Goal: Find contact information: Find contact information

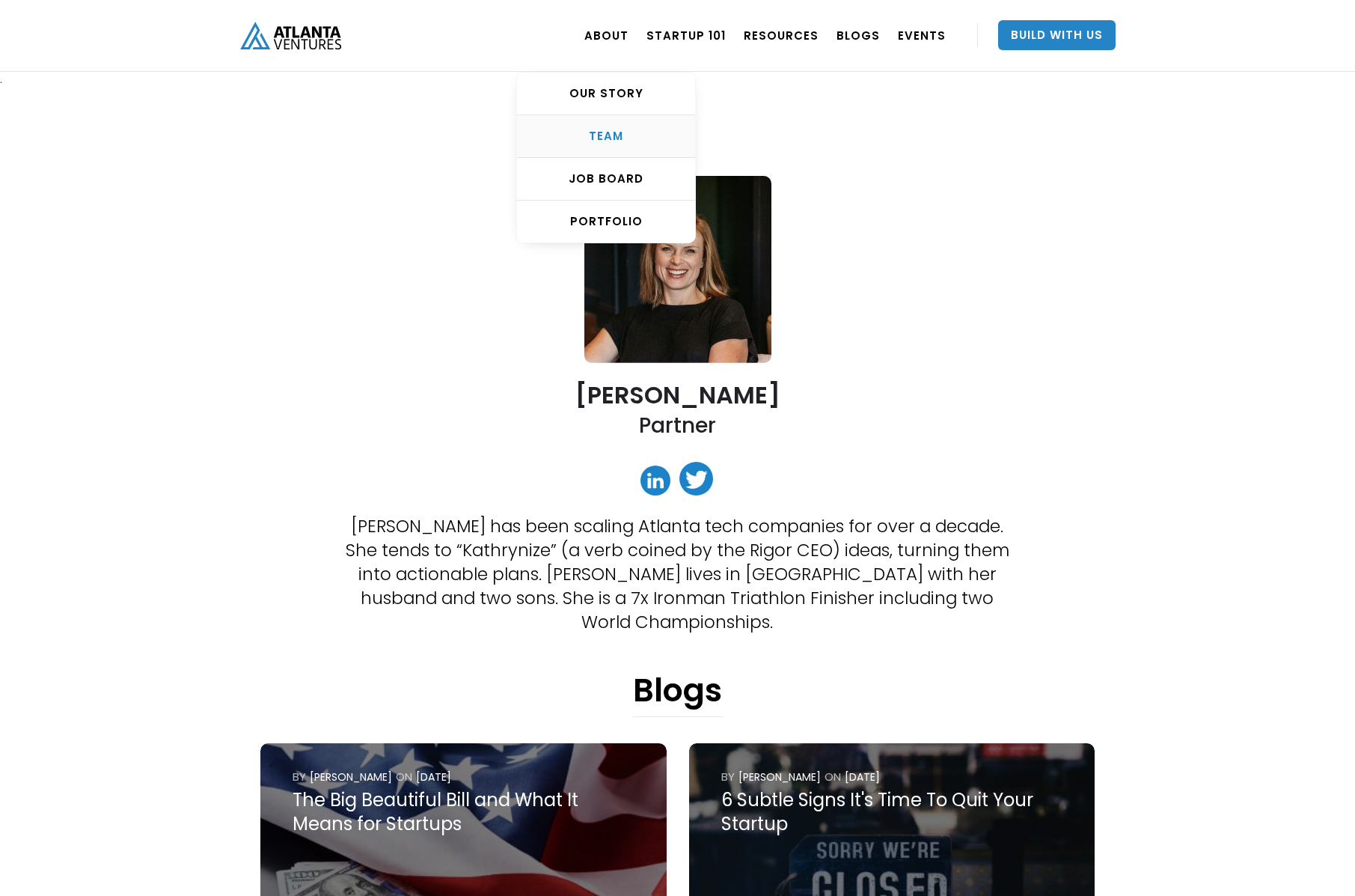
click at [626, 135] on div "TEAM" at bounding box center [606, 136] width 178 height 15
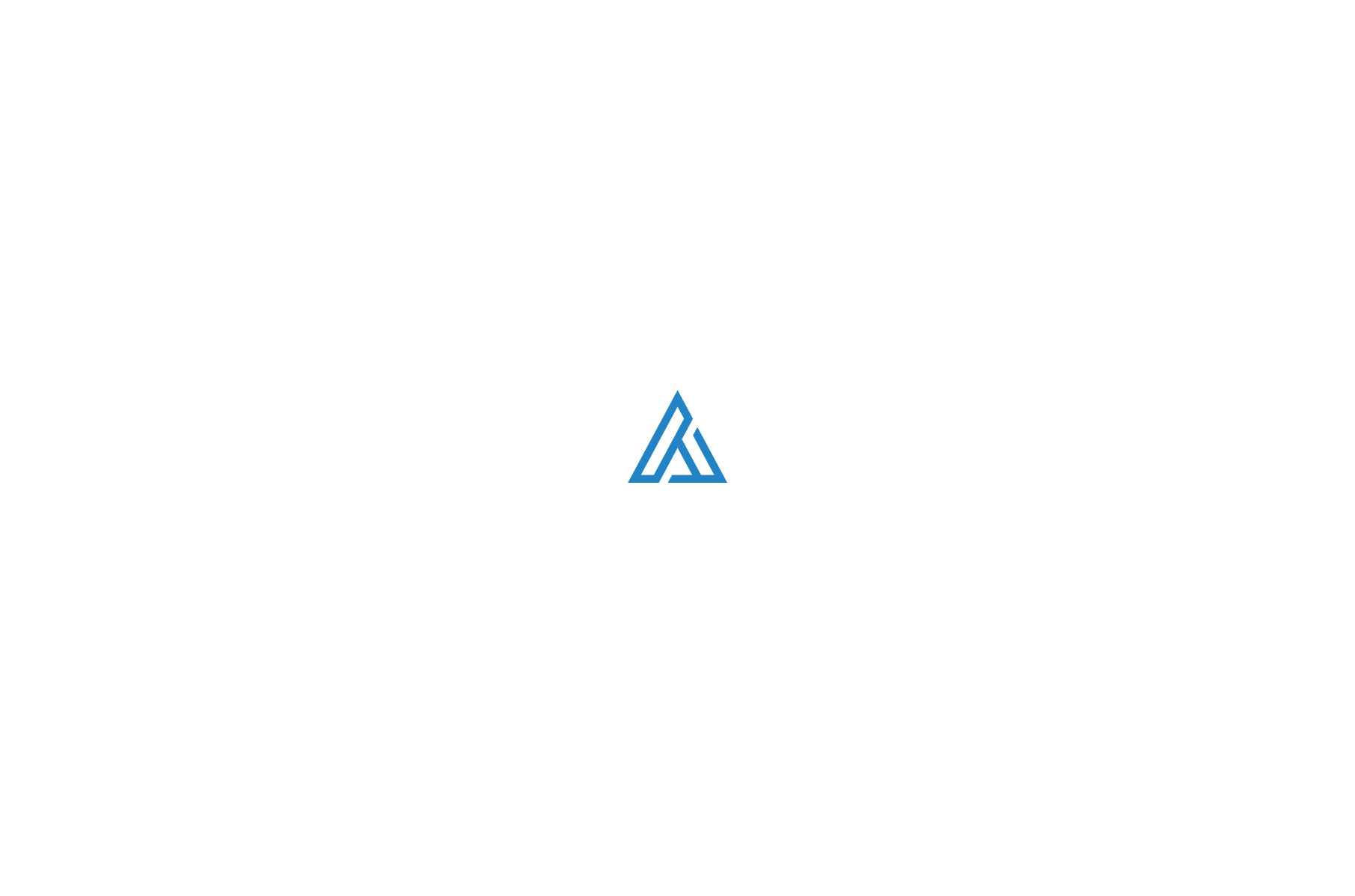
scroll to position [1910, 0]
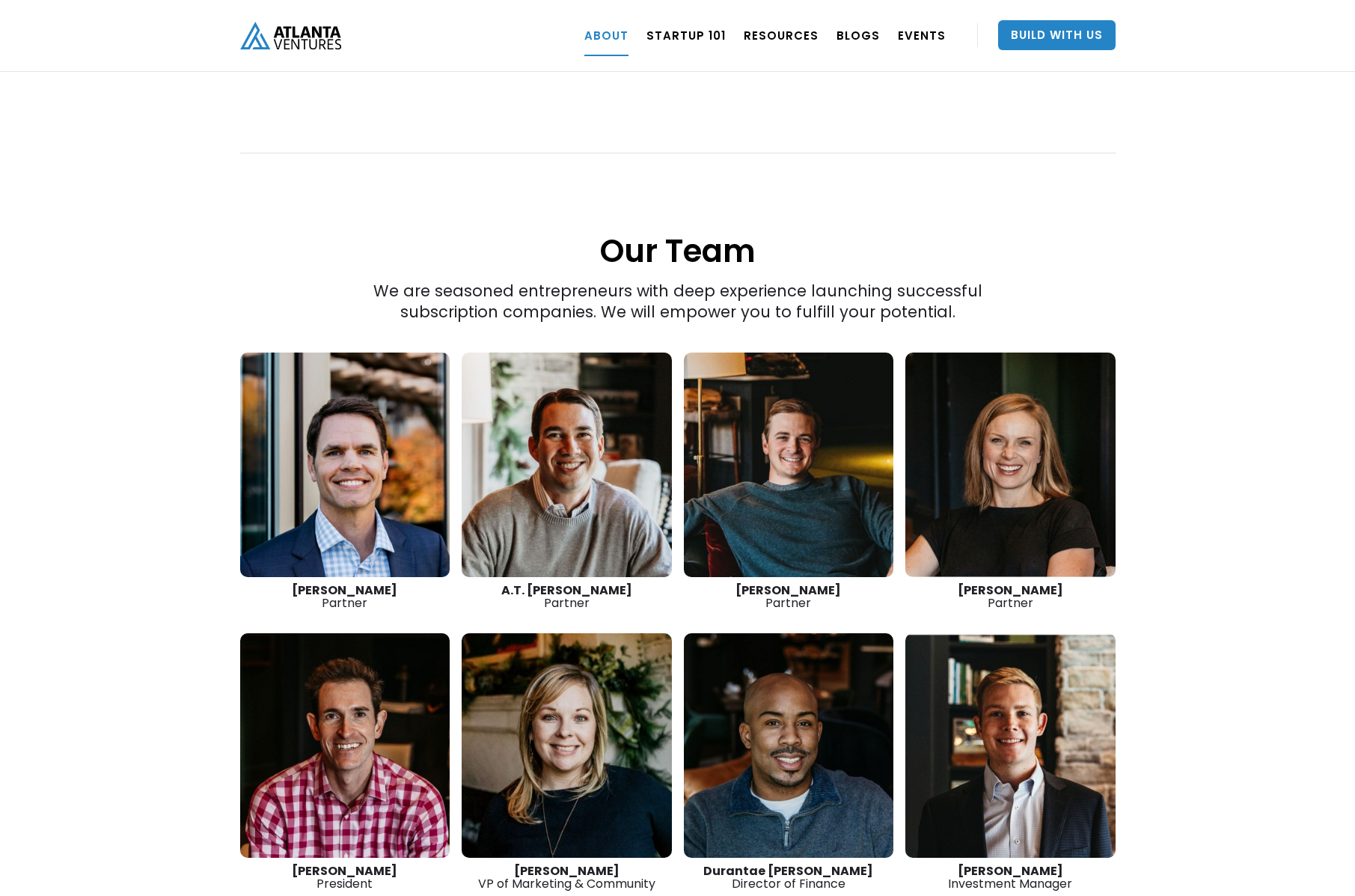
click at [386, 422] on link at bounding box center [345, 465] width 210 height 225
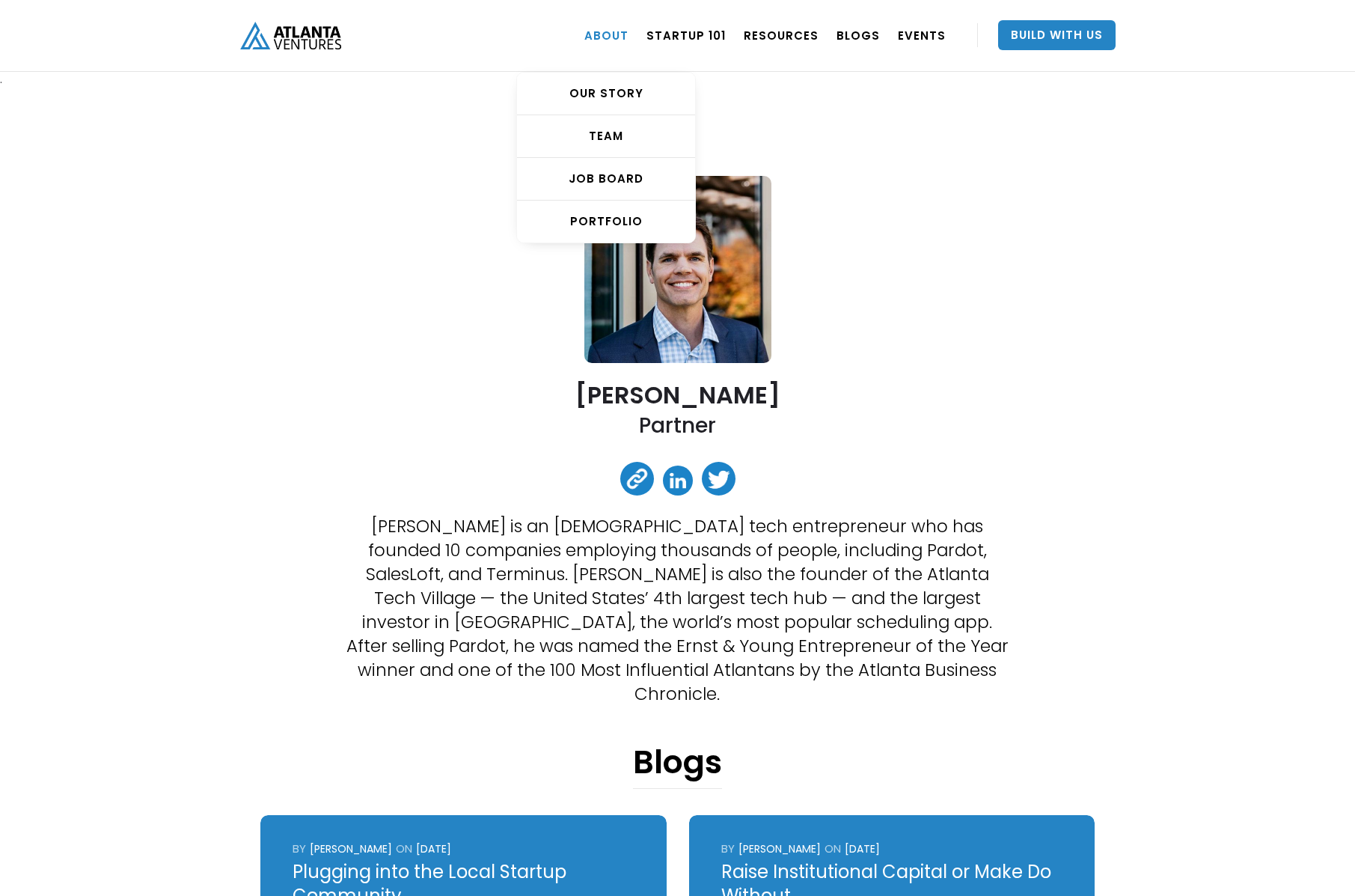
click at [608, 37] on link "ABOUT" at bounding box center [607, 34] width 44 height 42
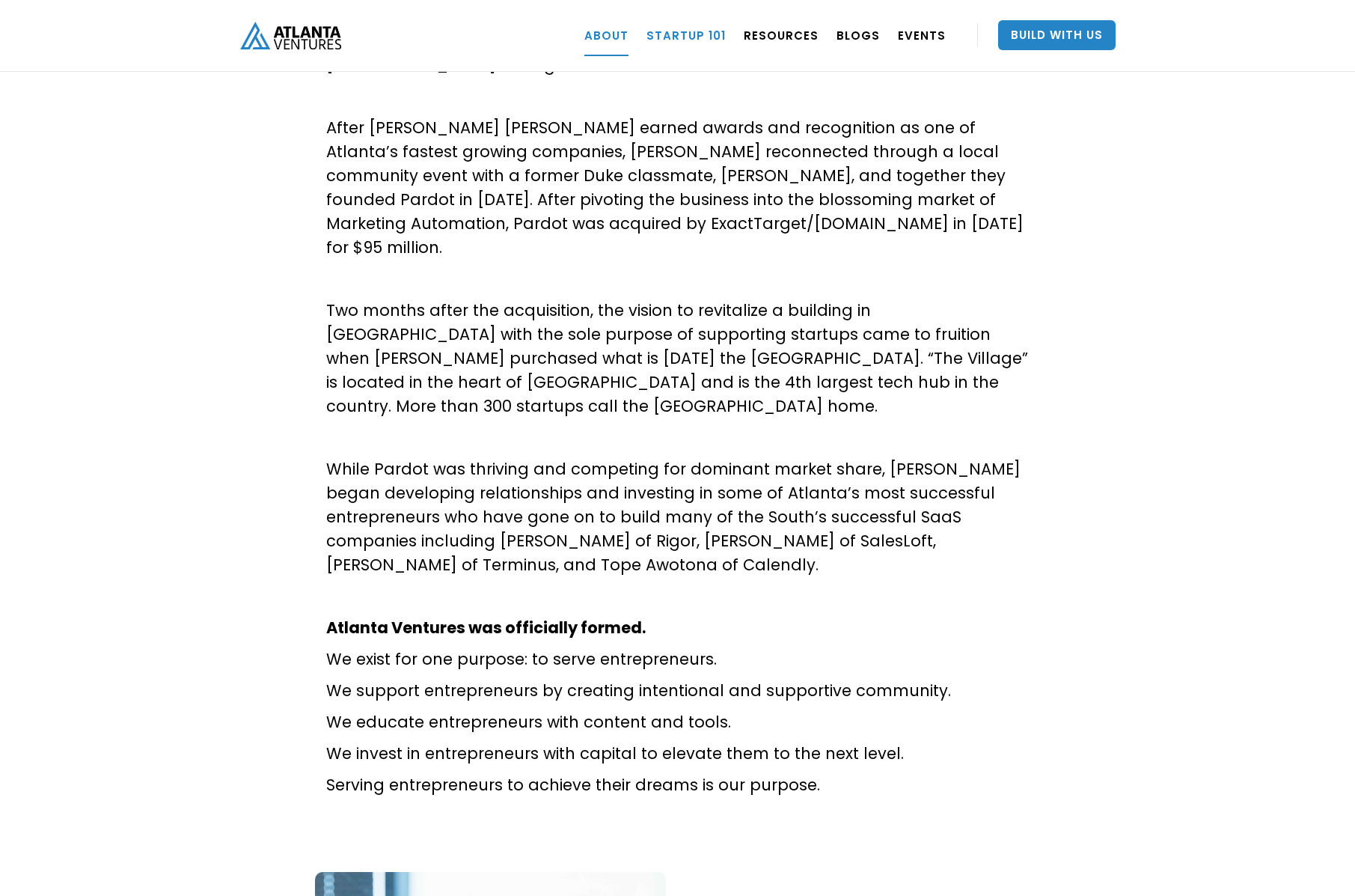
scroll to position [582, 0]
